Goal: Find specific page/section: Find specific page/section

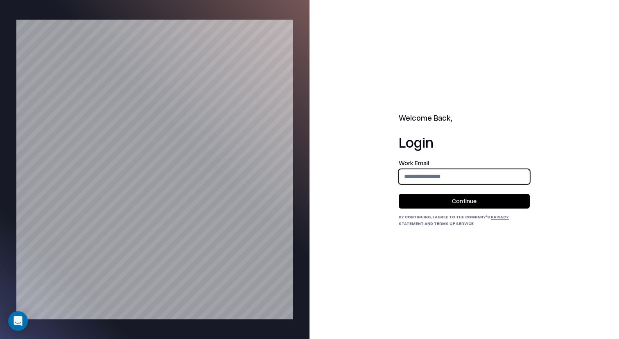
type input "**********"
click at [483, 197] on button "Continue" at bounding box center [464, 201] width 131 height 15
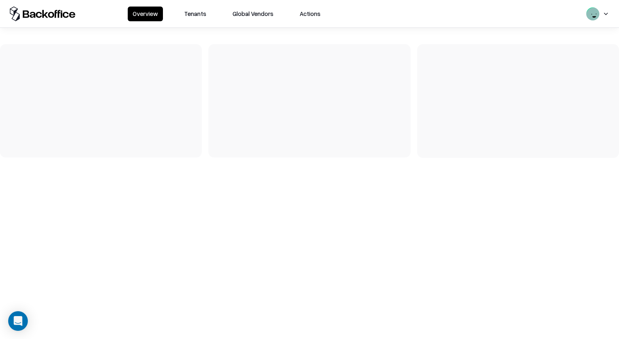
click at [191, 12] on button "Tenants" at bounding box center [195, 14] width 32 height 15
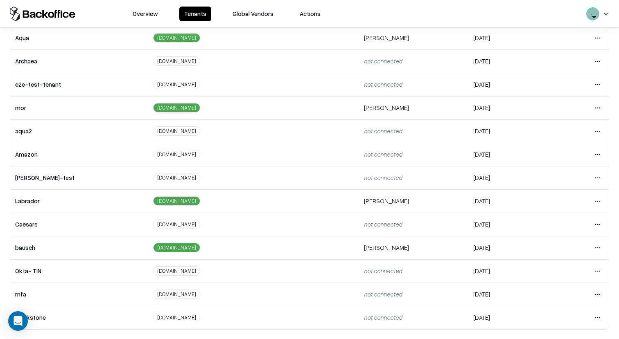
scroll to position [134, 0]
click at [599, 193] on td "Open menu" at bounding box center [577, 201] width 63 height 23
click at [599, 197] on html "Overview Tenants Global Vendors Actions Tenants Add Tenant Tenant name Domain A…" at bounding box center [309, 169] width 619 height 339
click at [554, 266] on div "Login to tenant" at bounding box center [563, 269] width 88 height 16
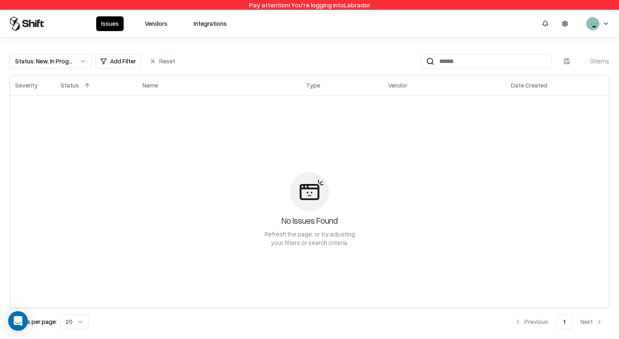
click at [158, 29] on button "Vendors" at bounding box center [156, 23] width 32 height 15
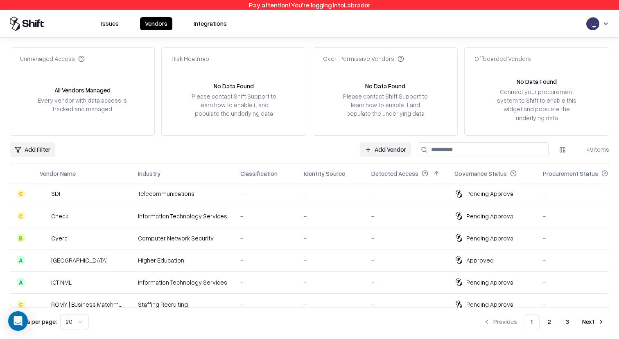
scroll to position [49, 0]
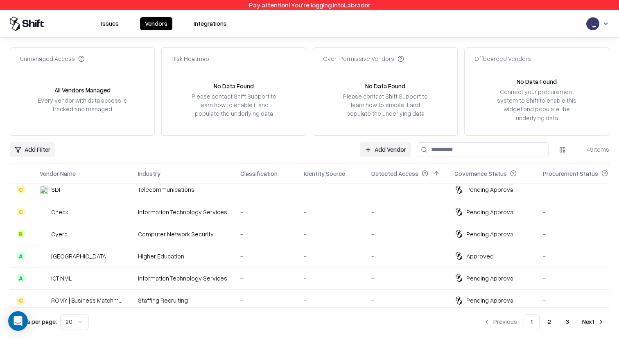
click at [255, 185] on div "-" at bounding box center [265, 189] width 50 height 9
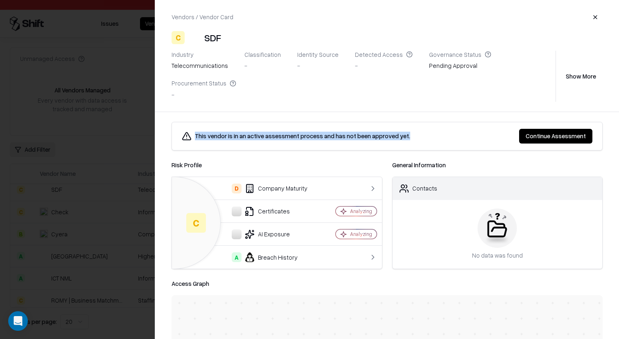
drag, startPoint x: 407, startPoint y: 109, endPoint x: 193, endPoint y: 106, distance: 213.7
click at [193, 131] on div "This vendor is in an active assessment process and has not been approved yet." at bounding box center [347, 136] width 331 height 10
copy div "This vendor is in an active assessment process and has not been approved yet."
click at [74, 113] on div at bounding box center [309, 169] width 619 height 339
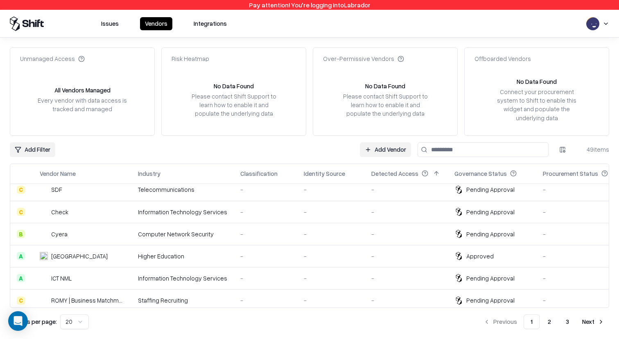
click at [34, 139] on html "Pay attention! You're logging into Labrador Issues Vendors Integrations Unmanag…" at bounding box center [309, 169] width 619 height 339
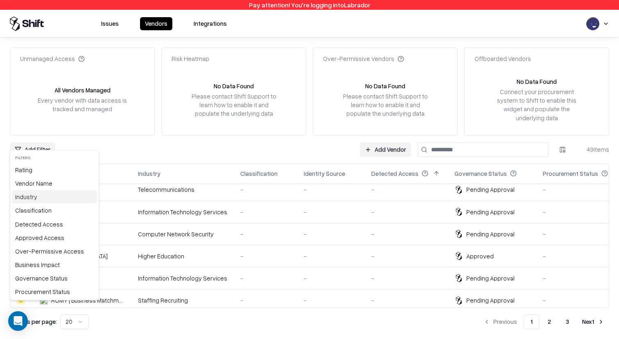
click at [40, 199] on div "Industry" at bounding box center [54, 197] width 85 height 14
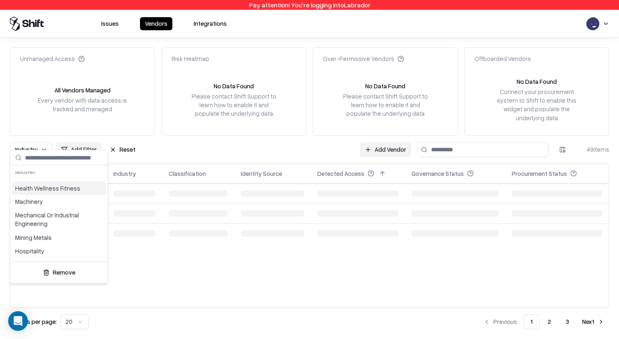
scroll to position [0, 0]
